Goal: Task Accomplishment & Management: Use online tool/utility

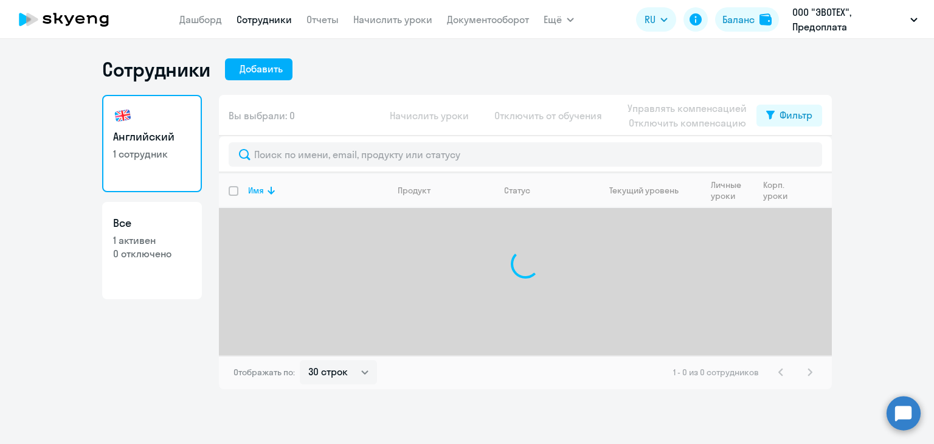
select select "30"
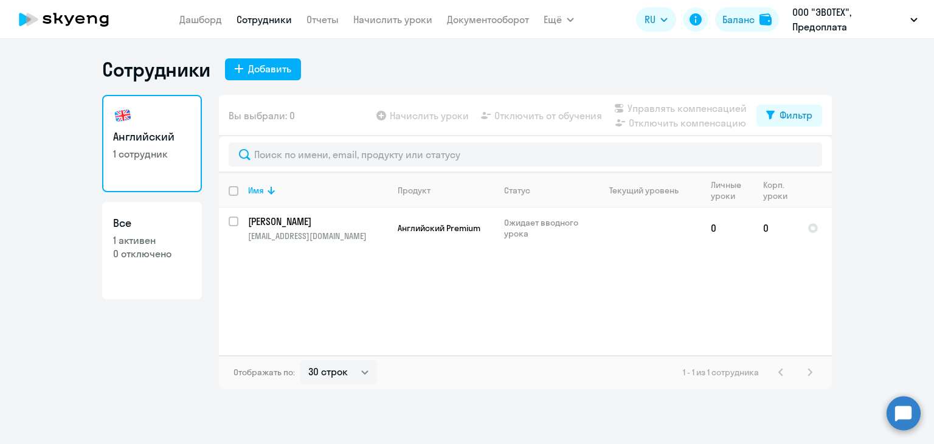
click at [227, 18] on nav "[PERSON_NAME] Отчеты Начислить уроки Документооборот" at bounding box center [354, 19] width 350 height 24
click at [437, 4] on app-header "[PERSON_NAME] Отчеты Начислить уроки Документооборот Ещё Дашборд Сотрудники Отч…" at bounding box center [467, 19] width 934 height 39
click at [401, 22] on link "Начислить уроки" at bounding box center [392, 19] width 79 height 12
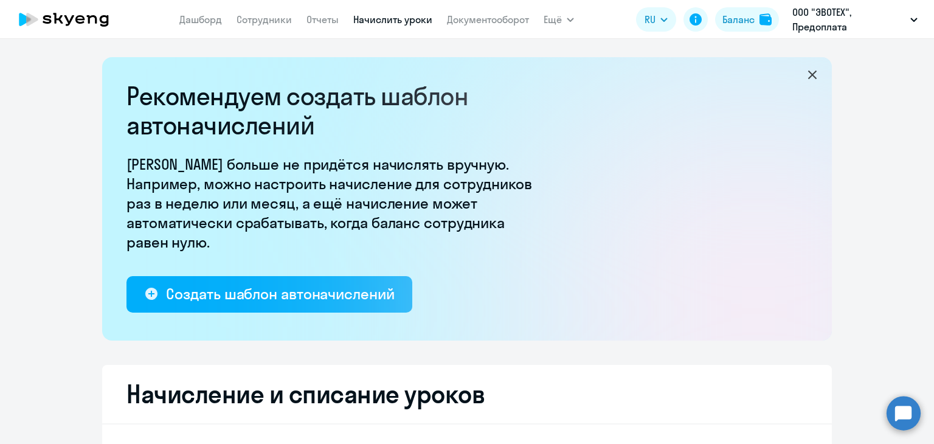
select select "10"
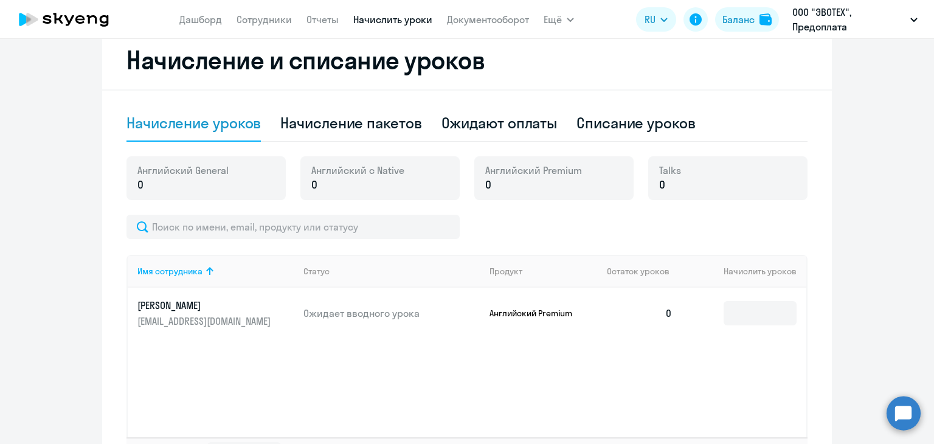
scroll to position [182, 0]
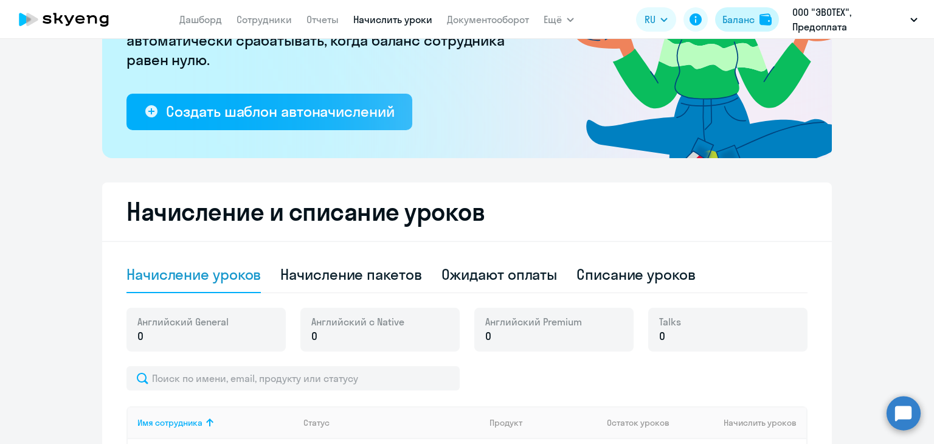
click at [744, 18] on div "Баланс" at bounding box center [738, 19] width 32 height 15
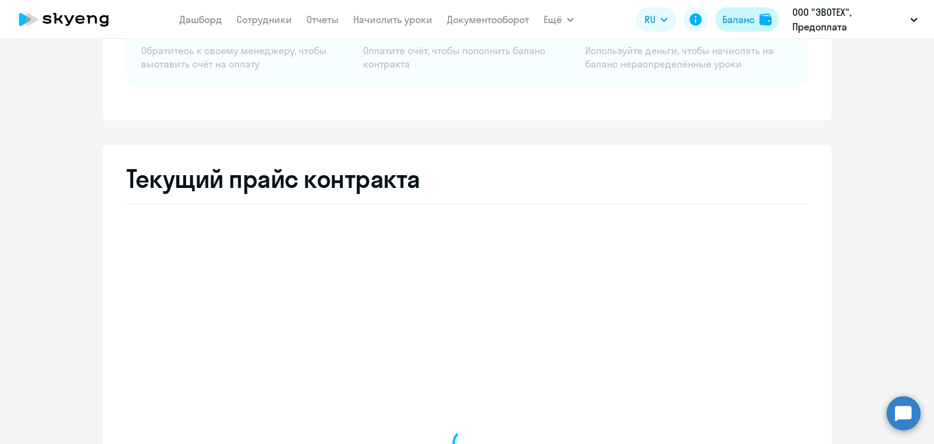
select select "english_adult_not_native_speaker"
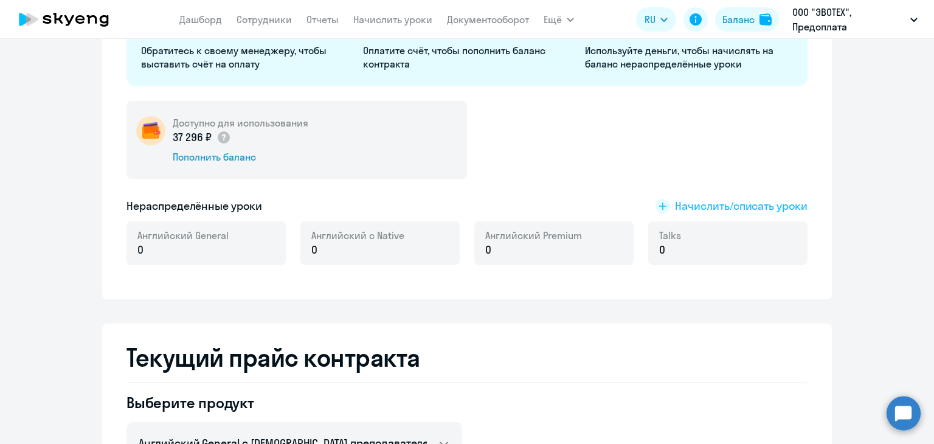
click at [720, 205] on span "Начислить/списать уроки" at bounding box center [741, 206] width 133 height 16
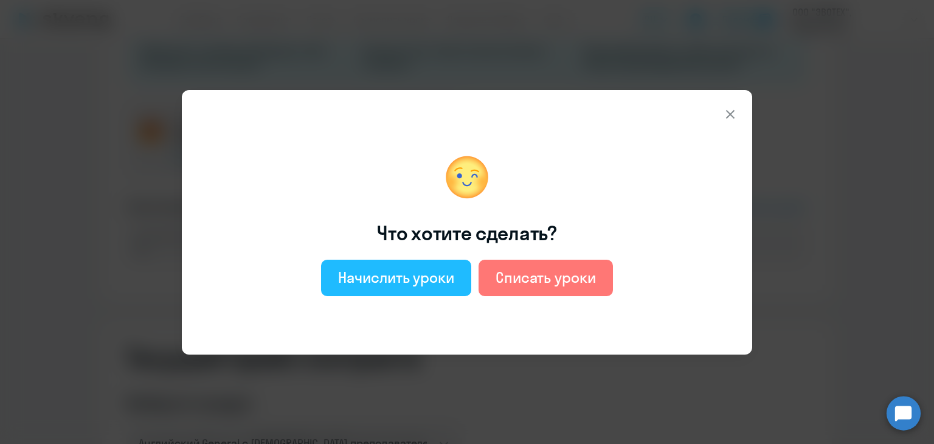
click at [411, 266] on button "Начислить уроки" at bounding box center [396, 278] width 150 height 36
select select "english_adult_not_native_speaker"
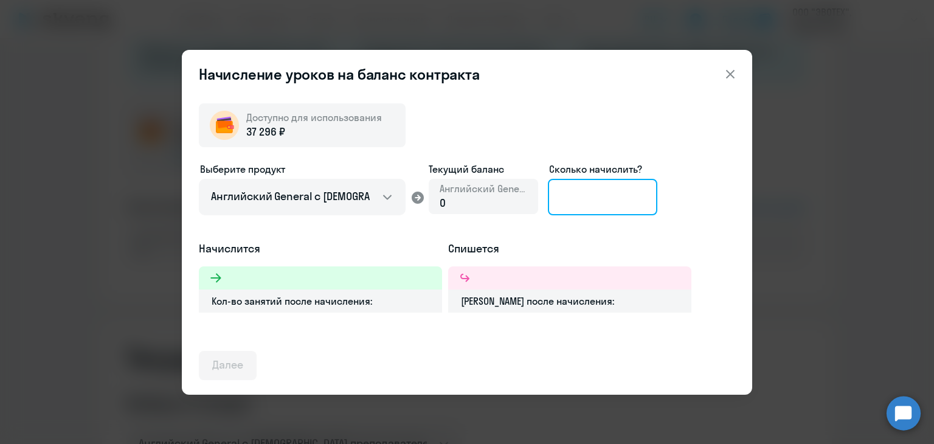
click at [593, 187] on input at bounding box center [602, 197] width 109 height 36
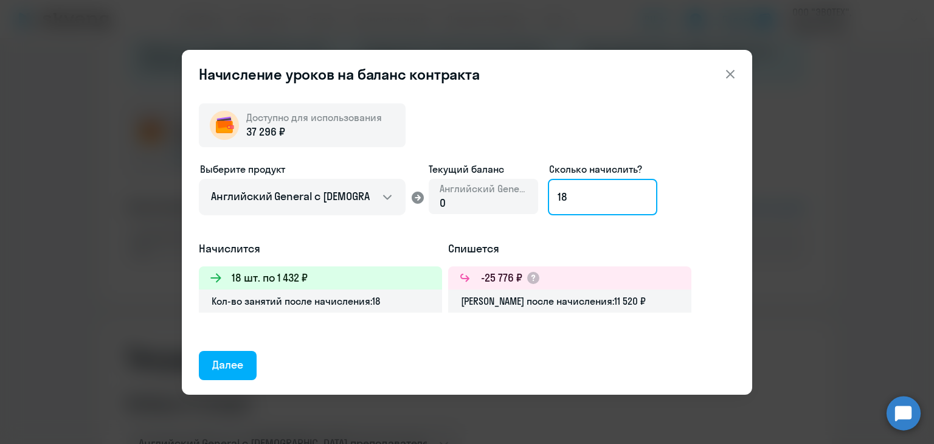
type input "18"
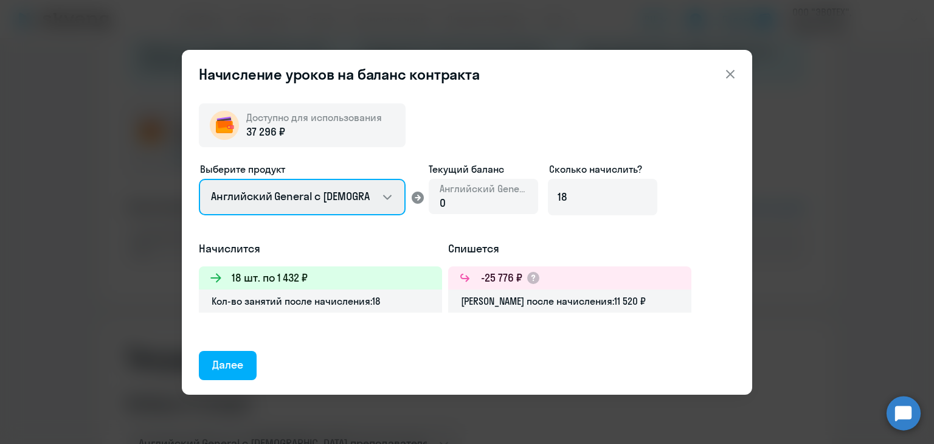
click at [348, 203] on select "Английский General с [DEMOGRAPHIC_DATA] преподавателем Английский General с [DE…" at bounding box center [302, 197] width 207 height 36
select select "english_adult_not_native_speaker_premium"
click at [199, 179] on select "Английский General с [DEMOGRAPHIC_DATA] преподавателем Английский General с [DE…" at bounding box center [302, 197] width 207 height 36
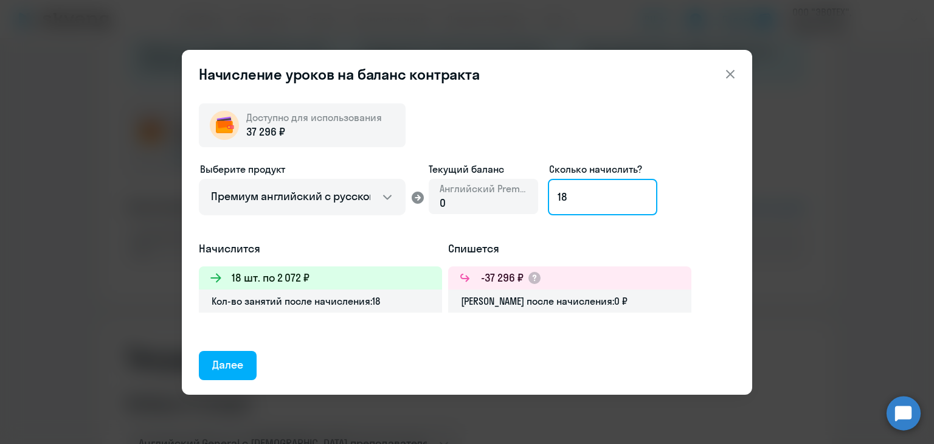
click at [601, 211] on input "18" at bounding box center [602, 197] width 109 height 36
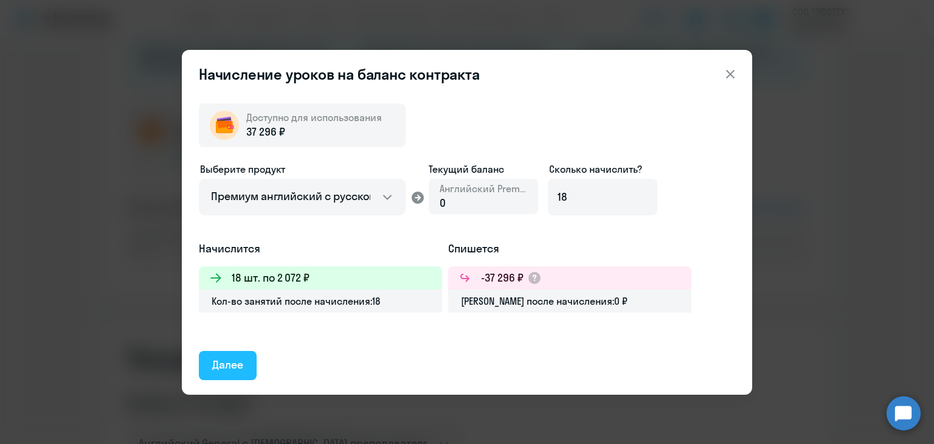
click at [235, 367] on div "Далее" at bounding box center [227, 365] width 31 height 16
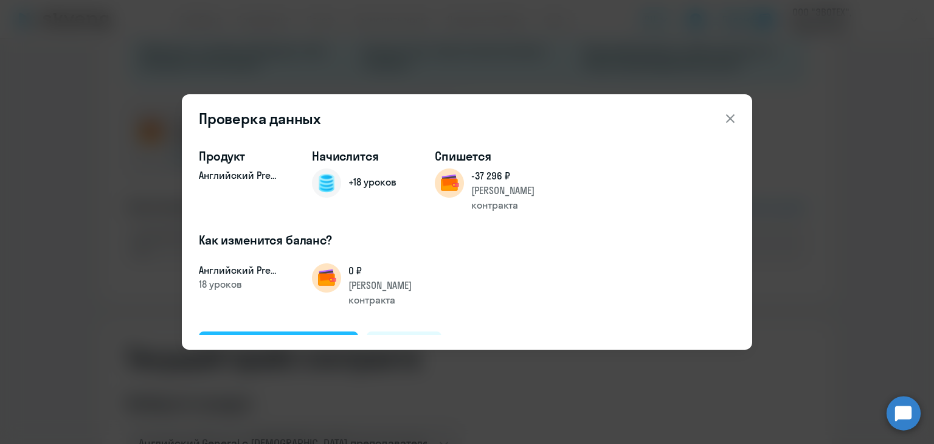
click at [269, 337] on div "Подтвердить и начислить" at bounding box center [278, 345] width 133 height 16
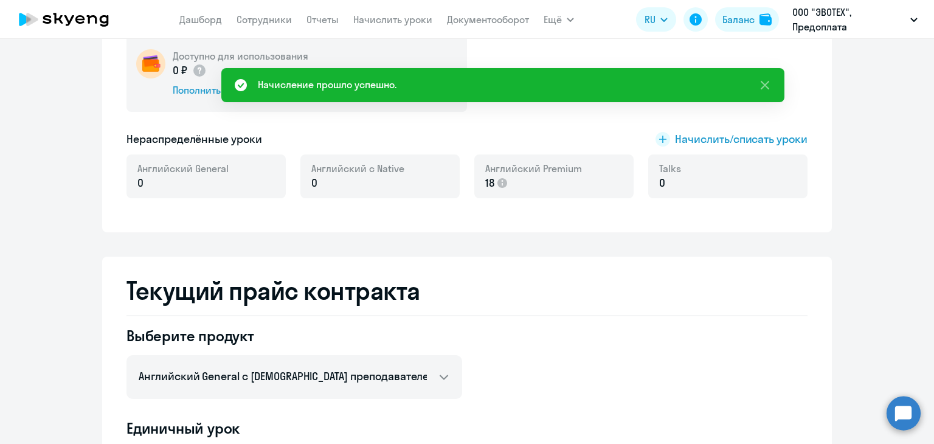
scroll to position [365, 0]
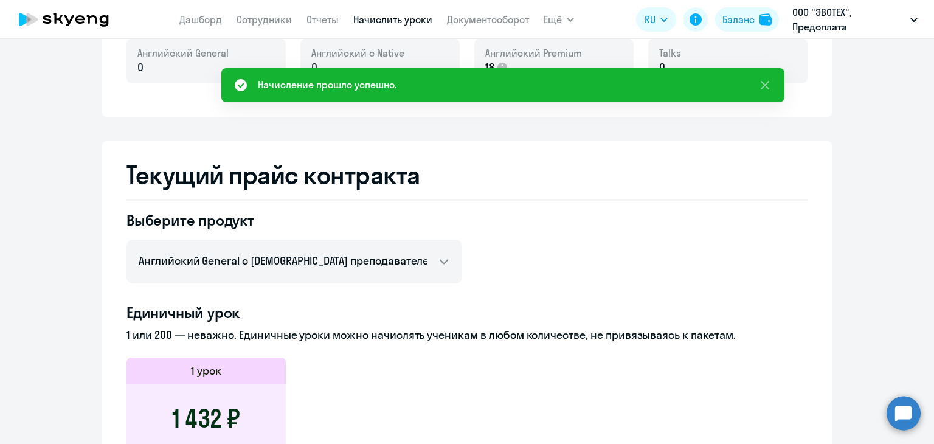
click at [393, 20] on link "Начислить уроки" at bounding box center [392, 19] width 79 height 12
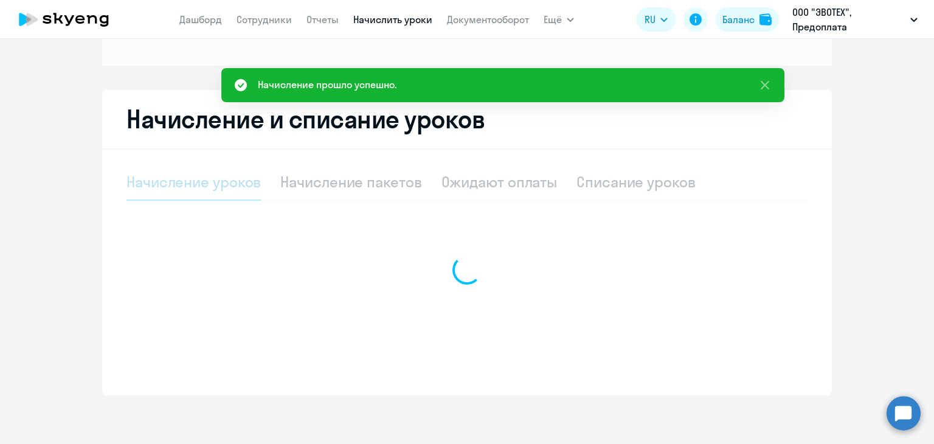
select select "10"
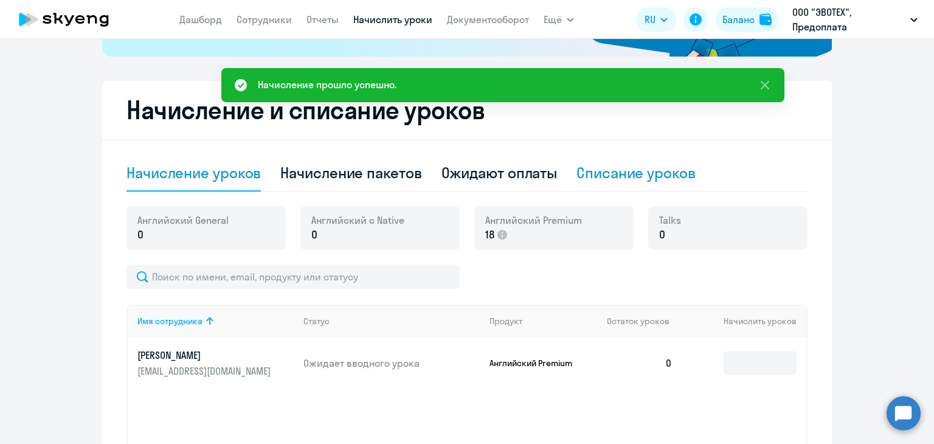
scroll to position [410, 0]
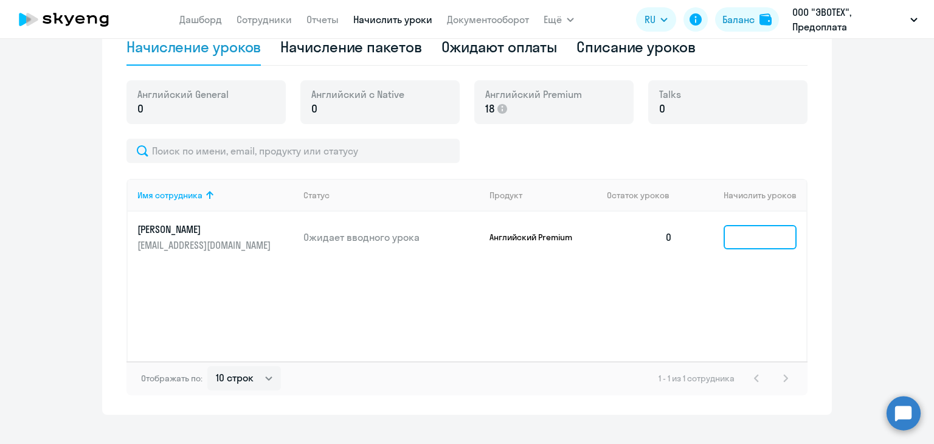
click at [752, 236] on input at bounding box center [760, 237] width 73 height 24
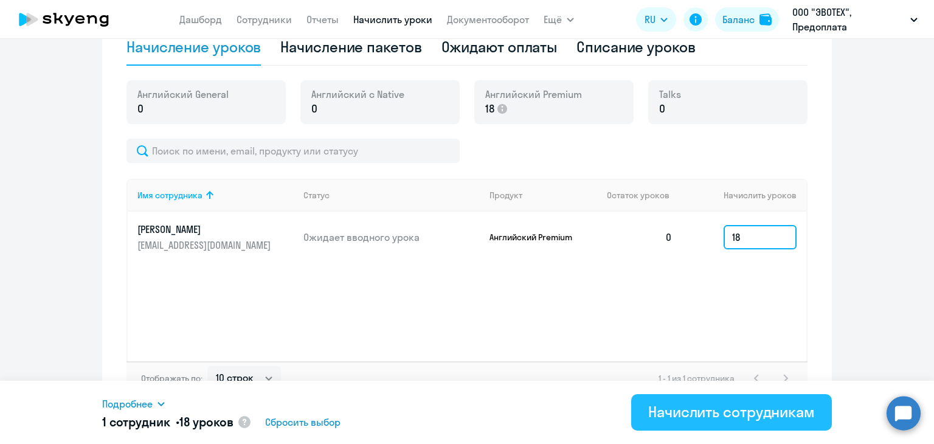
type input "18"
click at [700, 414] on div "Начислить сотрудникам" at bounding box center [731, 411] width 167 height 19
